Goal: Navigation & Orientation: Find specific page/section

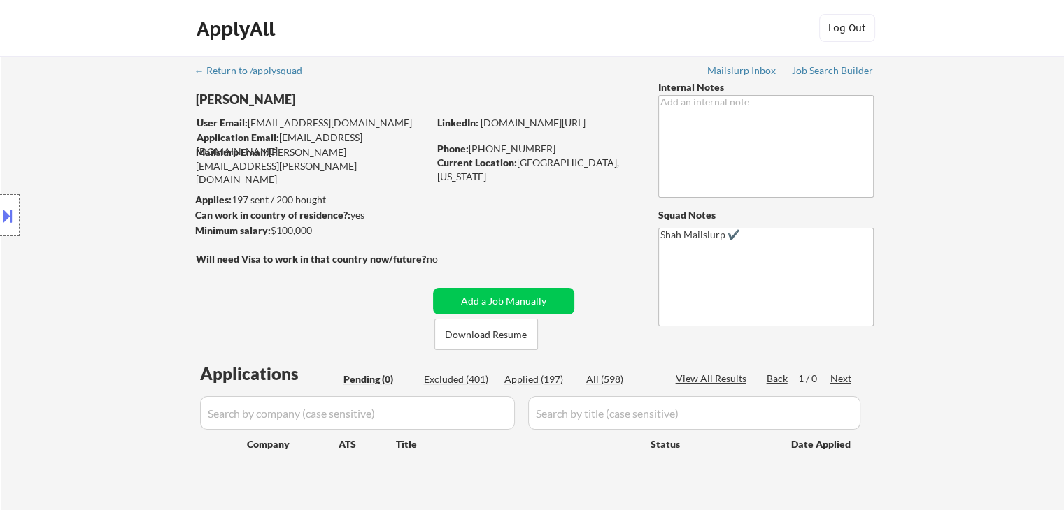
drag, startPoint x: 1027, startPoint y: 216, endPoint x: 1003, endPoint y: 215, distance: 23.1
click at [1027, 216] on div "← Return to /applysquad Mailslurp Inbox Job Search Builder [PERSON_NAME] User E…" at bounding box center [532, 289] width 1062 height 466
click at [938, 213] on div "← Return to /applysquad Mailslurp Inbox Job Search Builder [PERSON_NAME] User E…" at bounding box center [532, 289] width 1062 height 466
click at [551, 200] on div "← Return to /applysquad Mailslurp Inbox Job Search Builder [PERSON_NAME] User E…" at bounding box center [533, 283] width 698 height 455
click at [529, 212] on div "← Return to /applysquad Mailslurp Inbox Job Search Builder [PERSON_NAME] User E…" at bounding box center [533, 283] width 698 height 455
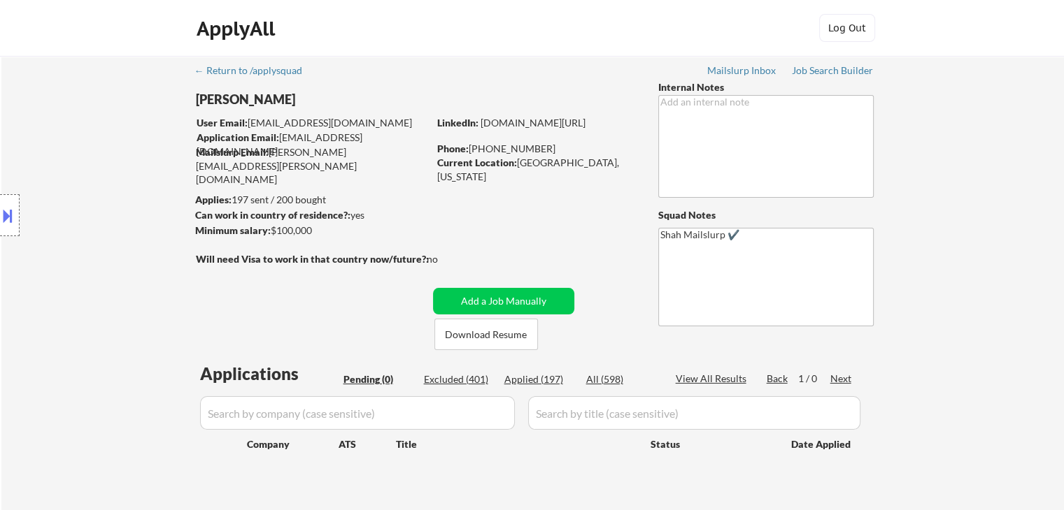
click at [517, 211] on div "← Return to /applysquad Mailslurp Inbox Job Search Builder [PERSON_NAME] User E…" at bounding box center [533, 283] width 698 height 455
click at [85, 194] on div "Location Inclusions: [GEOGRAPHIC_DATA], [GEOGRAPHIC_DATA] [GEOGRAPHIC_DATA], [G…" at bounding box center [125, 215] width 250 height 259
drag, startPoint x: 92, startPoint y: 195, endPoint x: 87, endPoint y: 227, distance: 32.0
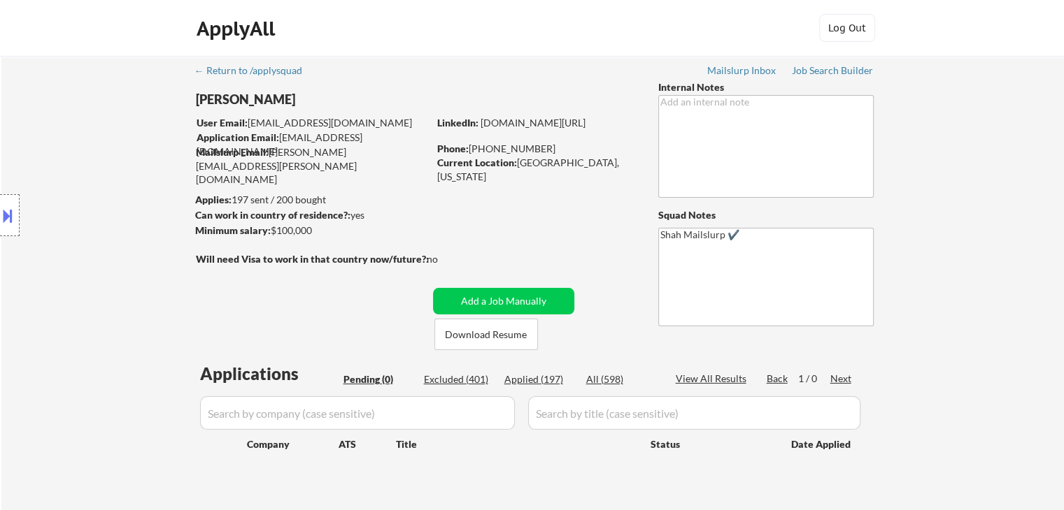
click at [92, 196] on div "Location Inclusions: [GEOGRAPHIC_DATA], [GEOGRAPHIC_DATA] [GEOGRAPHIC_DATA], [G…" at bounding box center [125, 215] width 250 height 259
click at [92, 216] on div "Location Inclusions: [GEOGRAPHIC_DATA], [GEOGRAPHIC_DATA] [GEOGRAPHIC_DATA], [G…" at bounding box center [125, 215] width 250 height 259
click at [93, 219] on div "Location Inclusions: [GEOGRAPHIC_DATA], [GEOGRAPHIC_DATA] [GEOGRAPHIC_DATA], [G…" at bounding box center [125, 215] width 250 height 259
click at [93, 217] on div "Location Inclusions: [GEOGRAPHIC_DATA], [GEOGRAPHIC_DATA] [GEOGRAPHIC_DATA], [G…" at bounding box center [125, 215] width 250 height 259
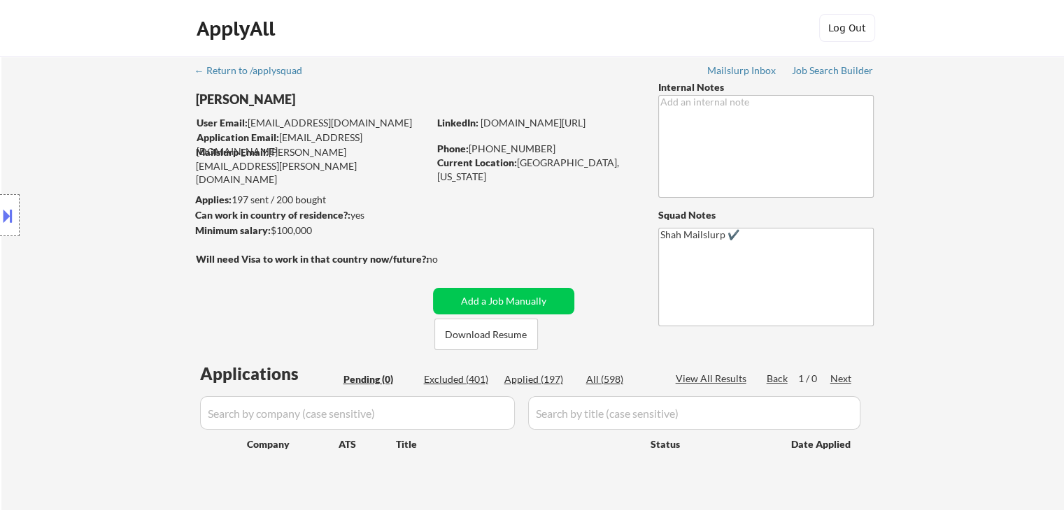
click at [96, 217] on div "Location Inclusions: [GEOGRAPHIC_DATA], [GEOGRAPHIC_DATA] [GEOGRAPHIC_DATA], [G…" at bounding box center [125, 215] width 250 height 259
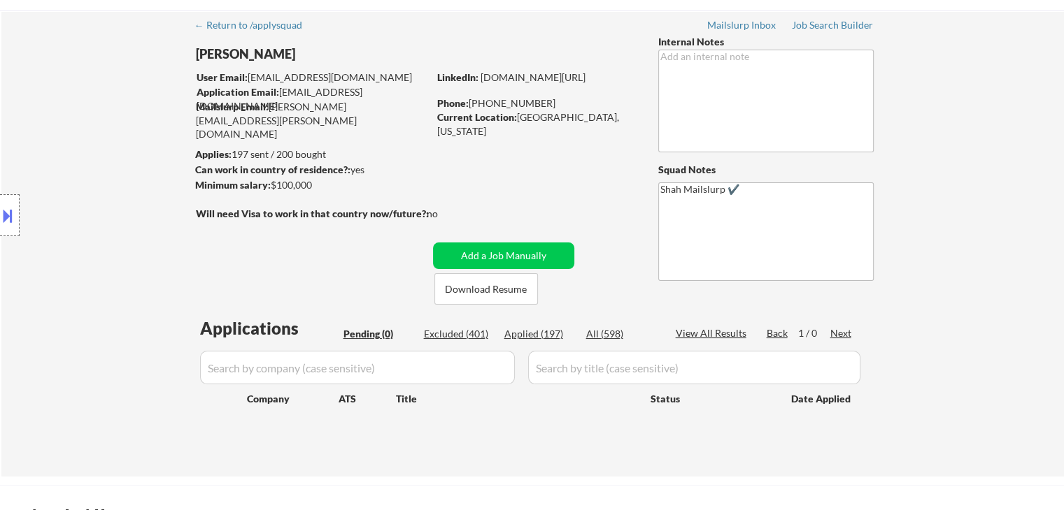
scroll to position [70, 0]
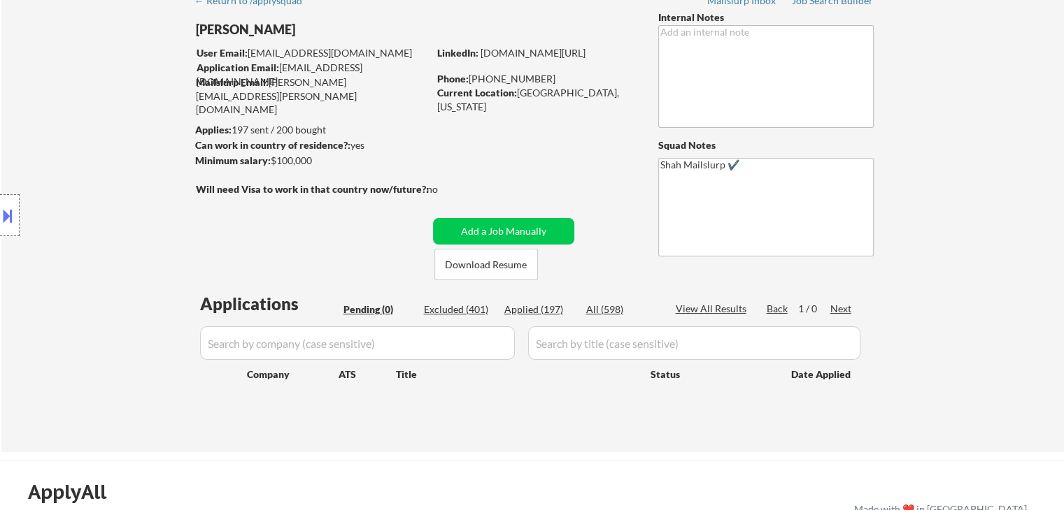
click at [319, 239] on div "← Return to /applysquad Mailslurp Inbox Job Search Builder [PERSON_NAME] User E…" at bounding box center [533, 213] width 698 height 455
click at [310, 250] on div "← Return to /applysquad Mailslurp Inbox Job Search Builder [PERSON_NAME] User E…" at bounding box center [533, 213] width 698 height 455
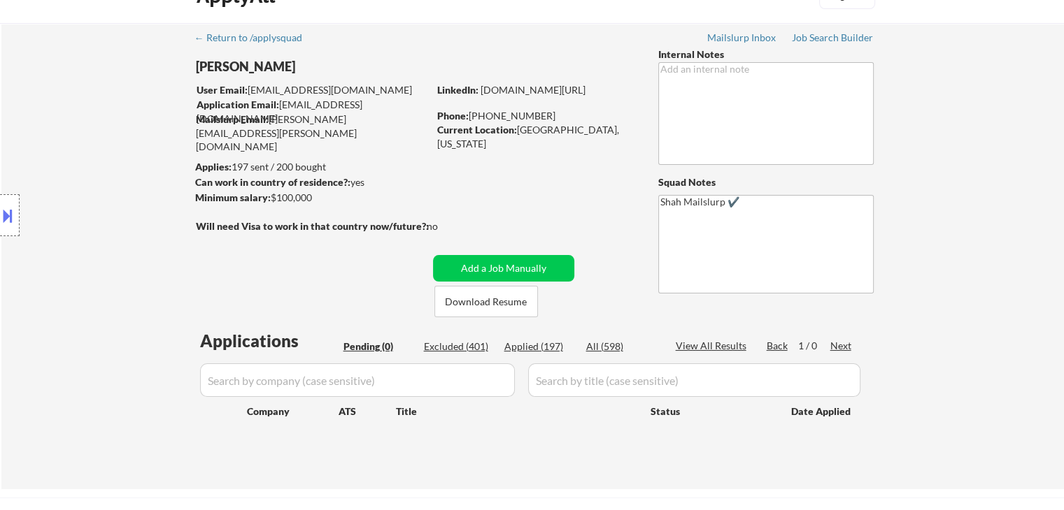
scroll to position [0, 0]
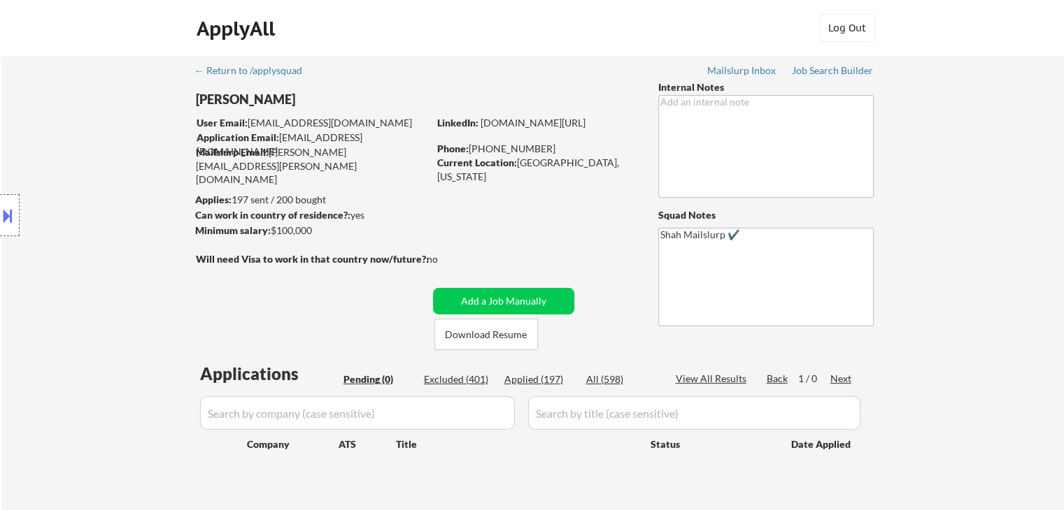
click at [630, 258] on div "← Return to /applysquad Mailslurp Inbox Job Search Builder [PERSON_NAME] User E…" at bounding box center [533, 283] width 698 height 455
